Goal: Navigation & Orientation: Find specific page/section

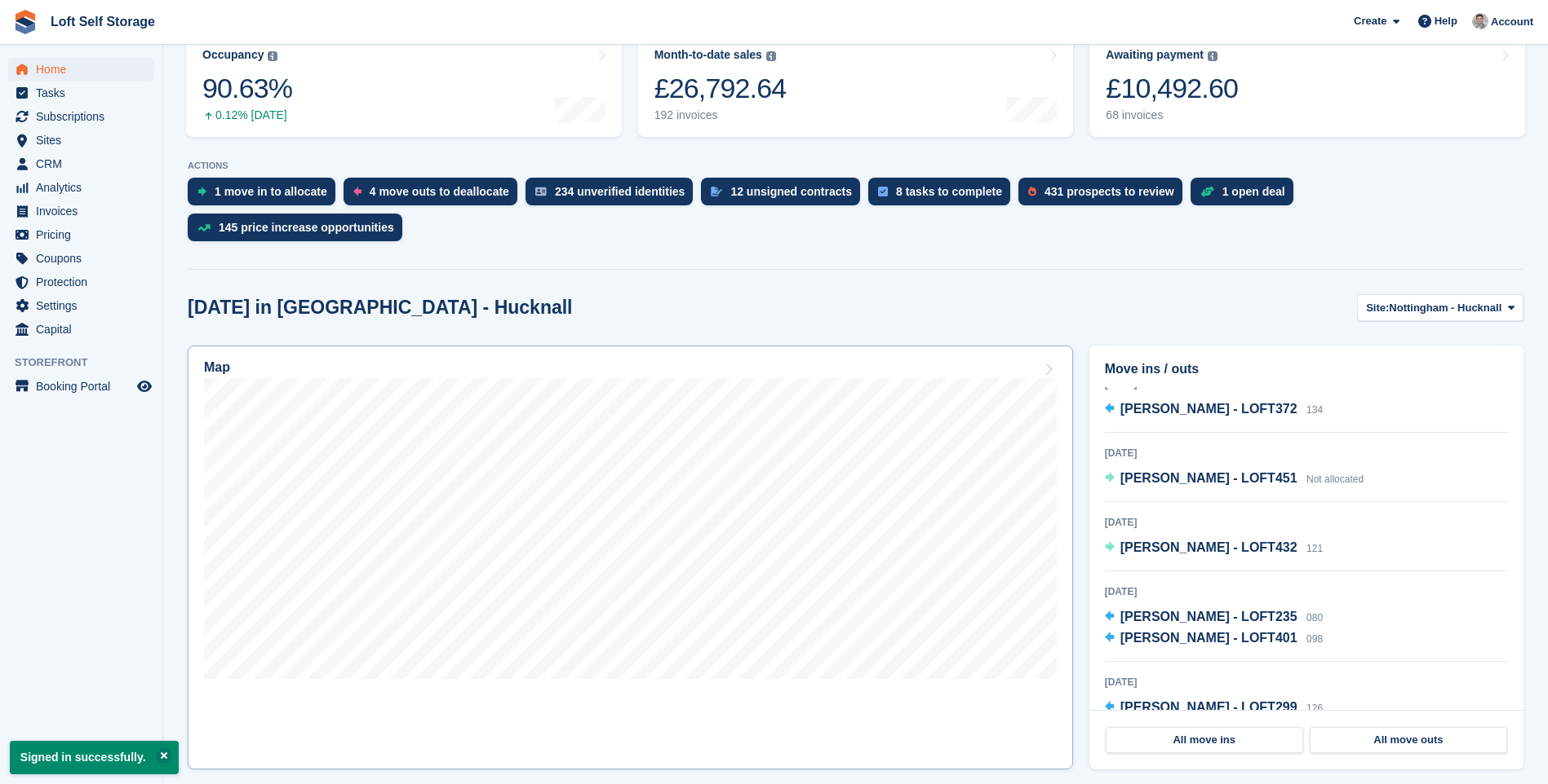
scroll to position [245, 0]
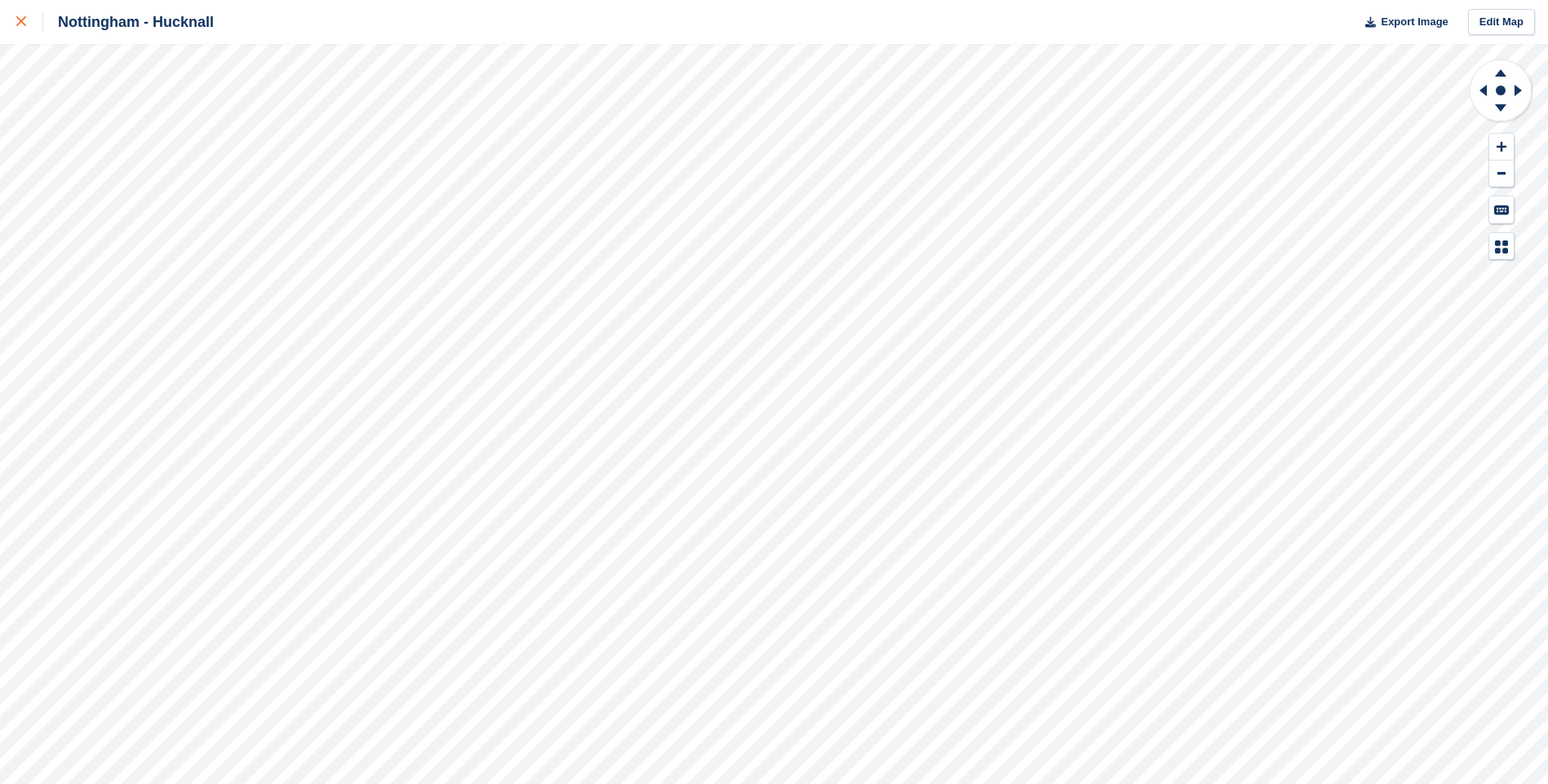
click at [16, 23] on link at bounding box center [22, 22] width 44 height 44
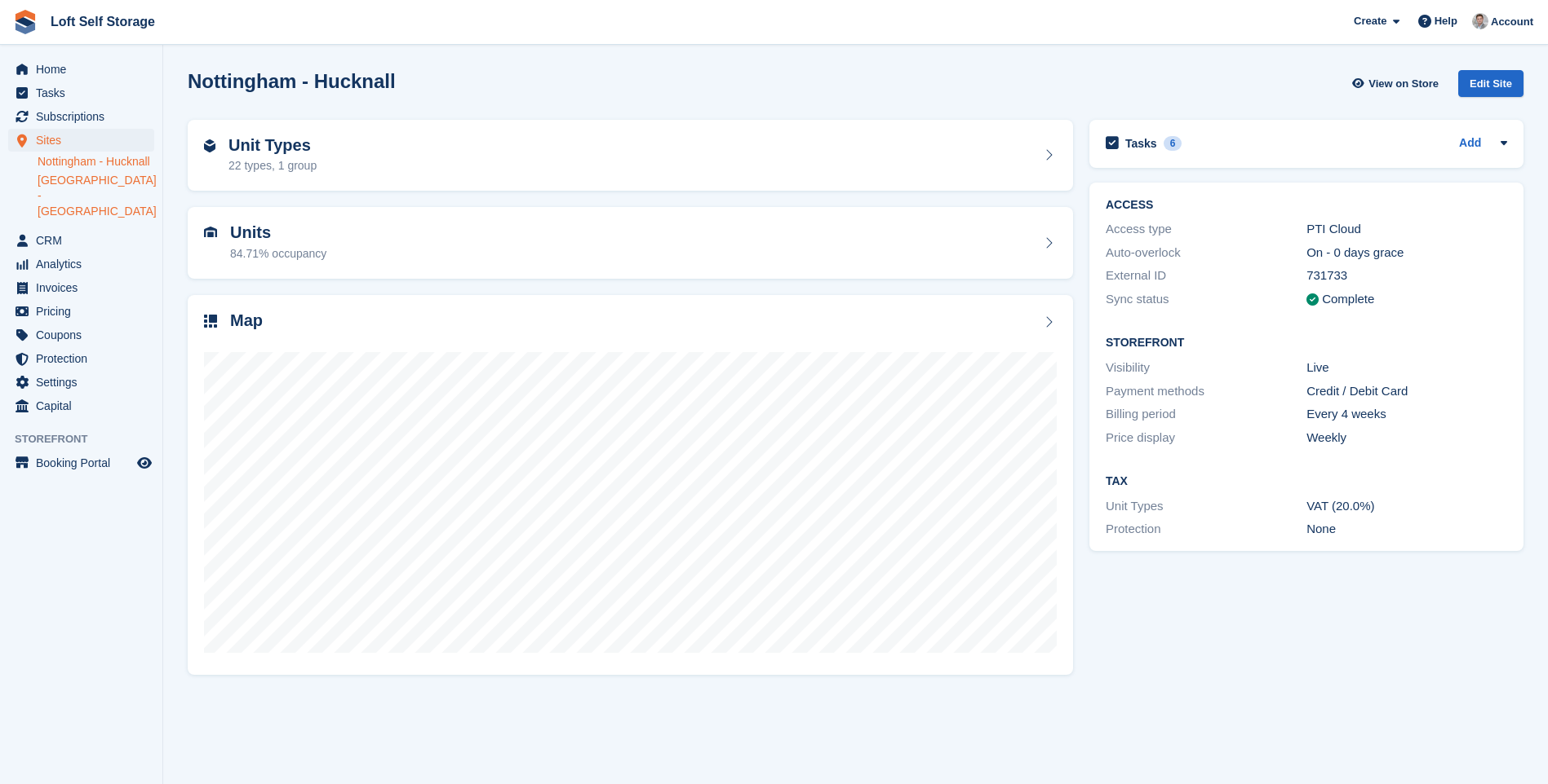
click at [64, 200] on link "[GEOGRAPHIC_DATA] - [GEOGRAPHIC_DATA]" at bounding box center [96, 195] width 117 height 47
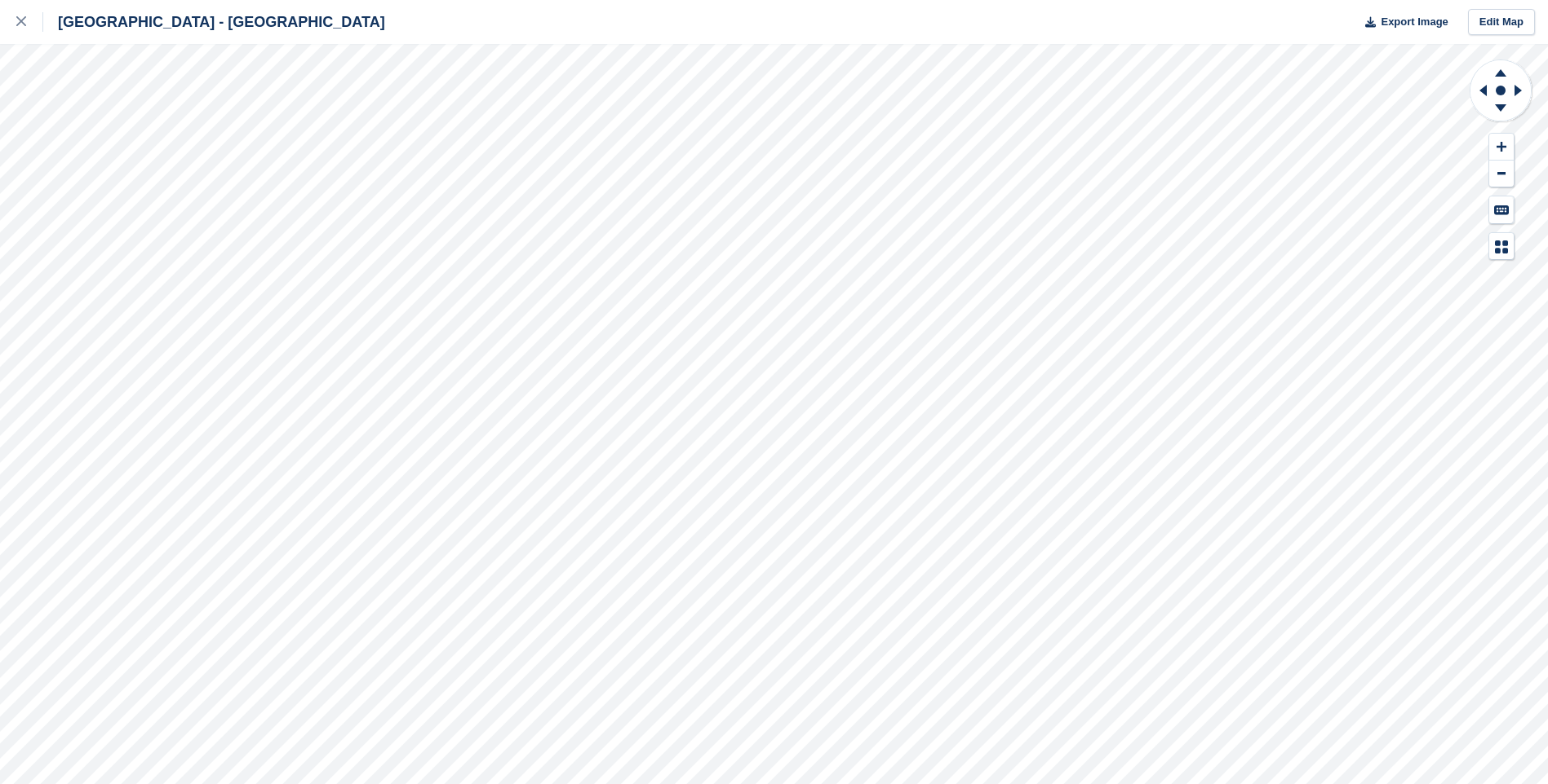
click at [146, 119] on div "Nottingham - Bestwood Village Export Image Edit Map" at bounding box center [774, 392] width 1548 height 784
